Goal: Task Accomplishment & Management: Manage account settings

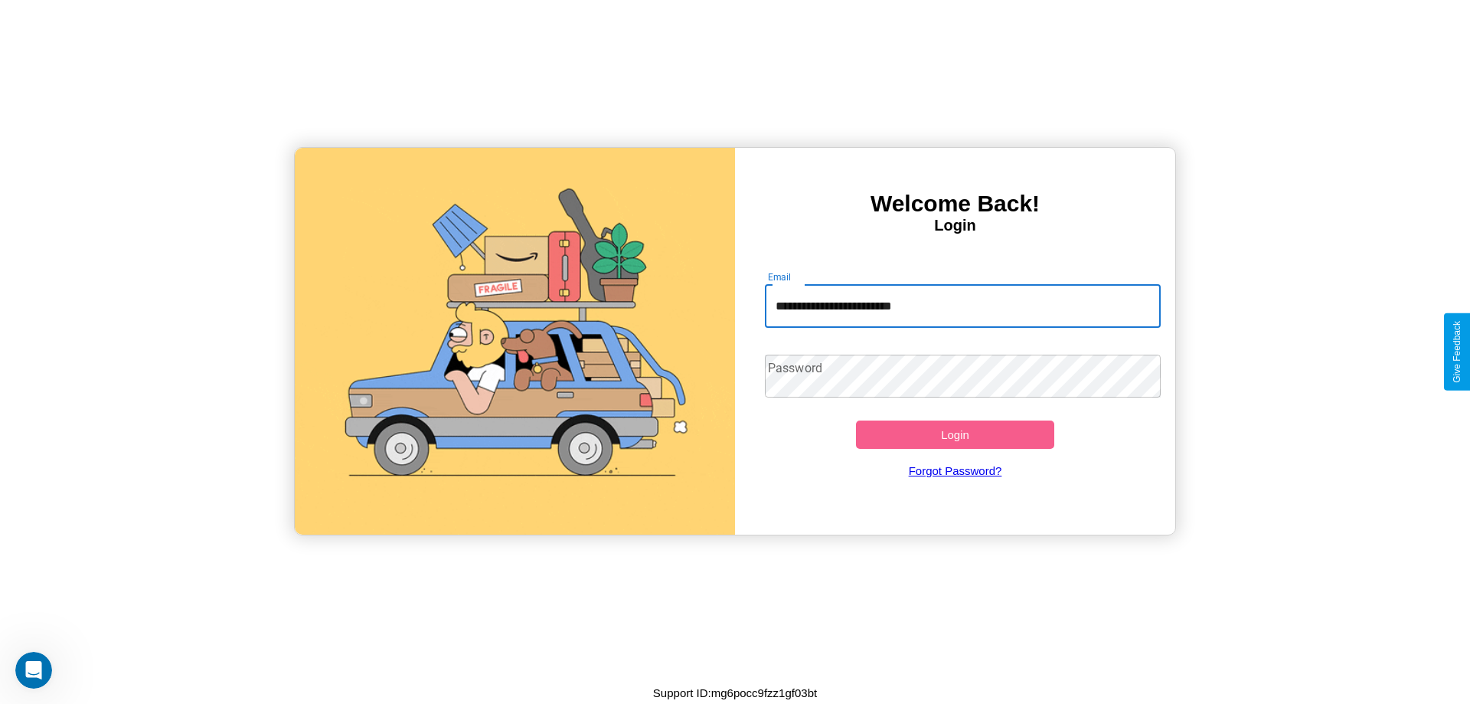
type input "**********"
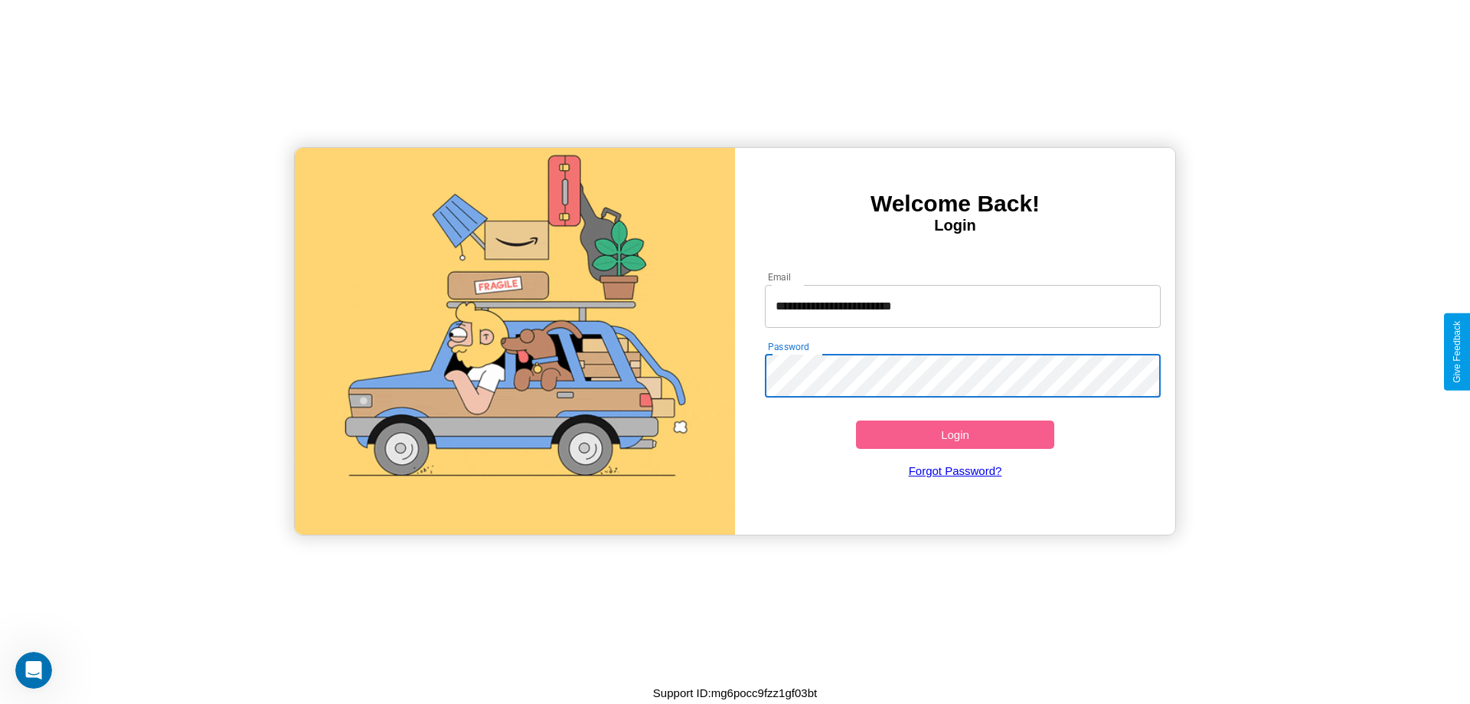
click at [955, 434] on button "Login" at bounding box center [955, 434] width 198 height 28
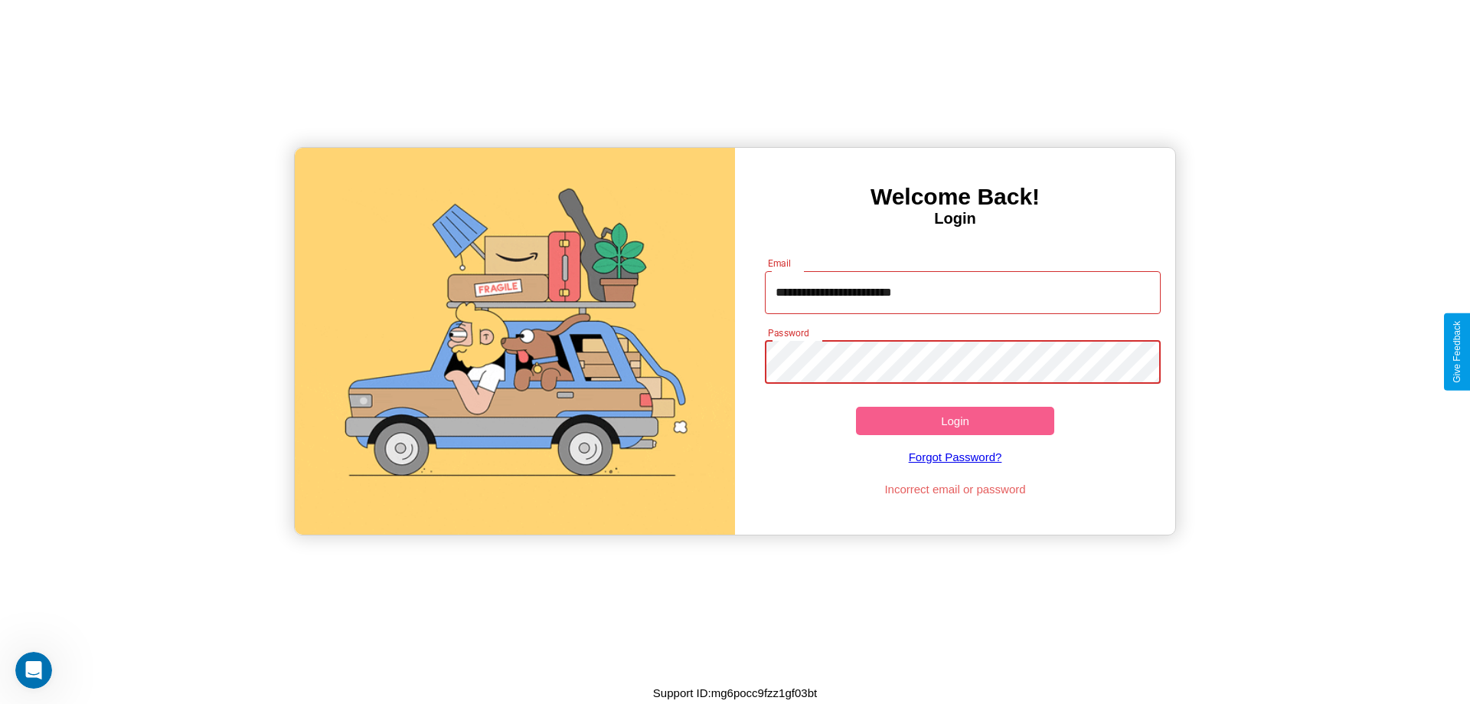
click at [955, 420] on button "Login" at bounding box center [955, 421] width 198 height 28
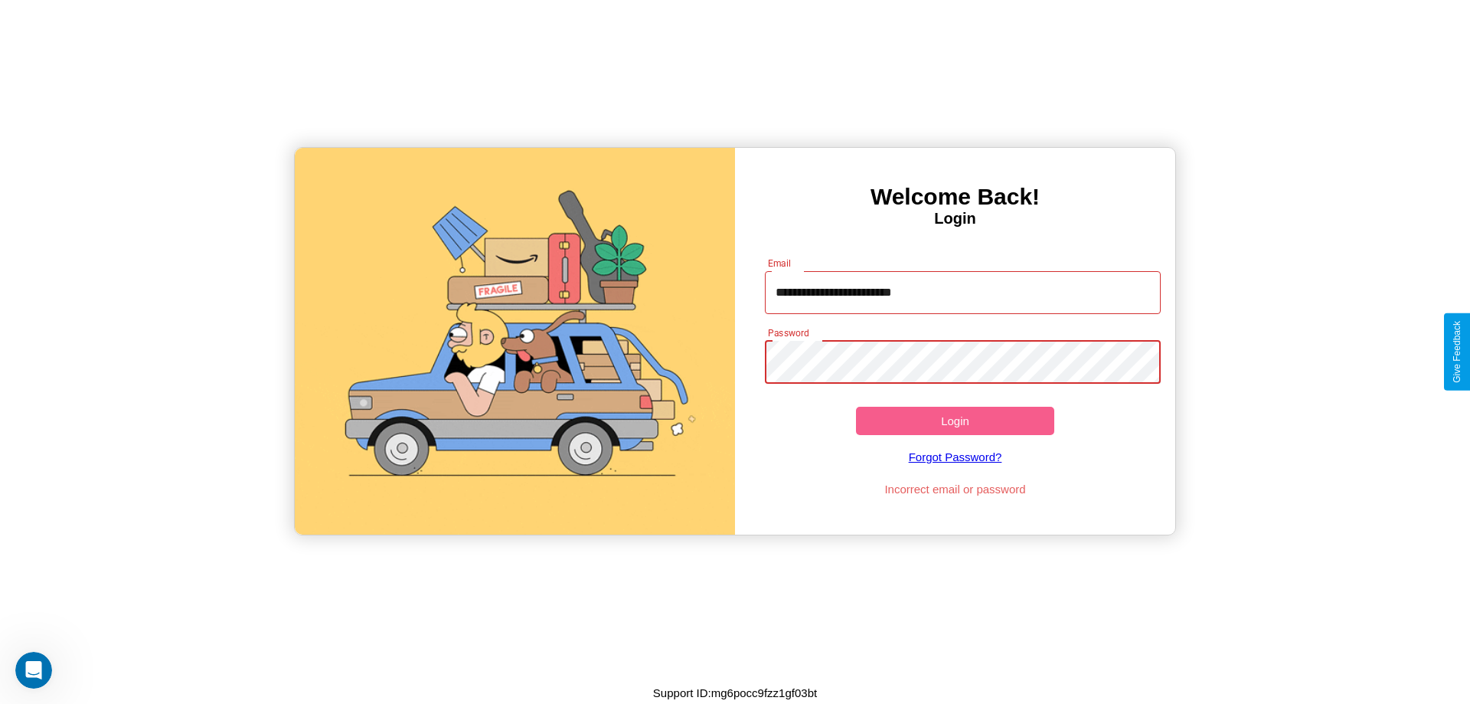
click at [955, 420] on button "Login" at bounding box center [955, 421] width 198 height 28
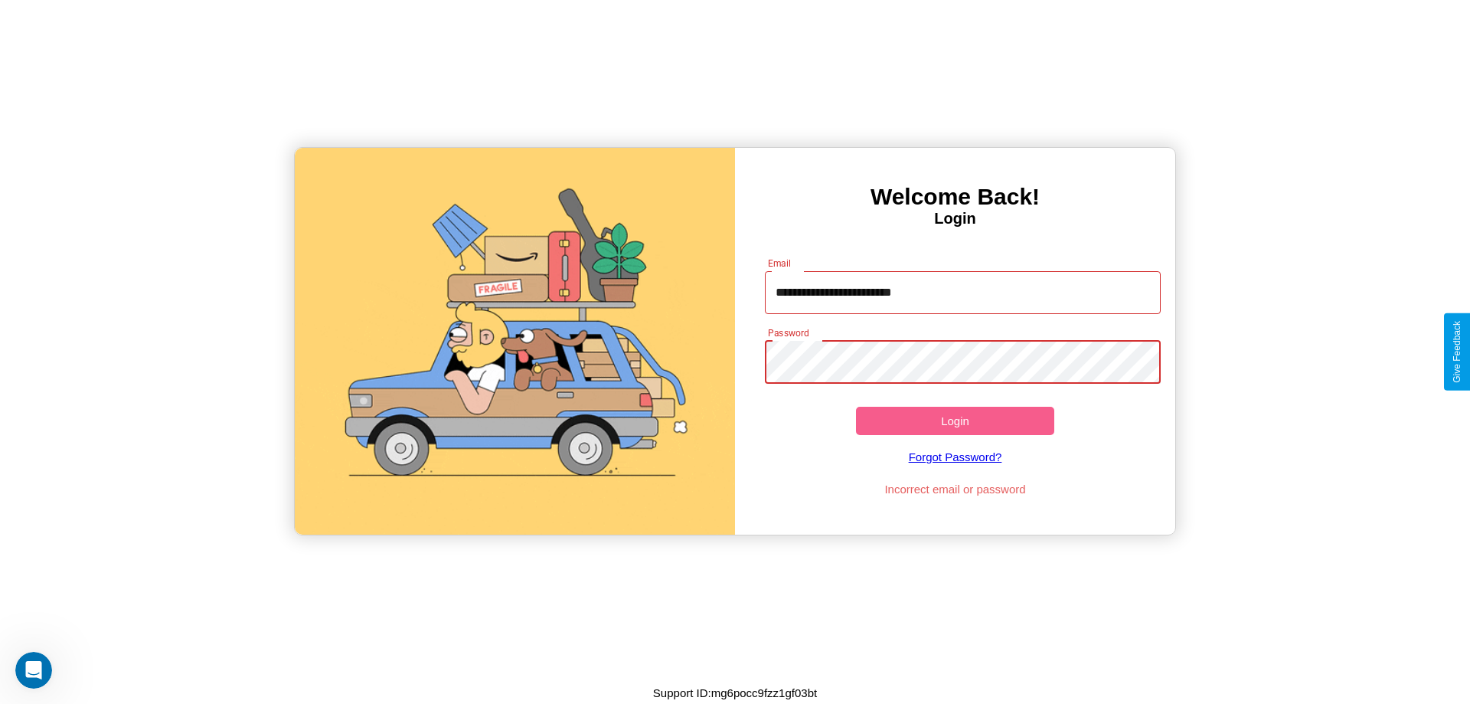
click at [955, 420] on button "Login" at bounding box center [955, 421] width 198 height 28
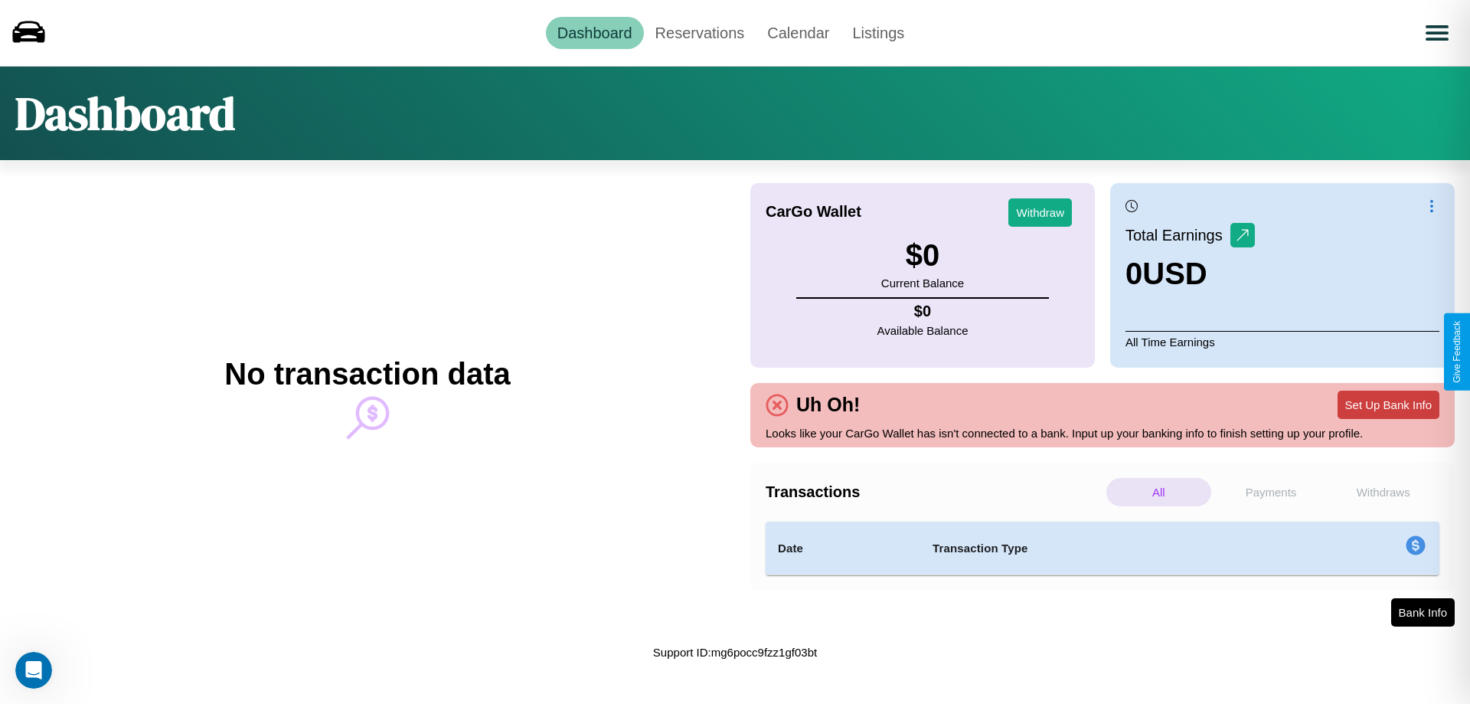
click at [1388, 404] on button "Set Up Bank Info" at bounding box center [1388, 404] width 102 height 28
